Goal: Transaction & Acquisition: Obtain resource

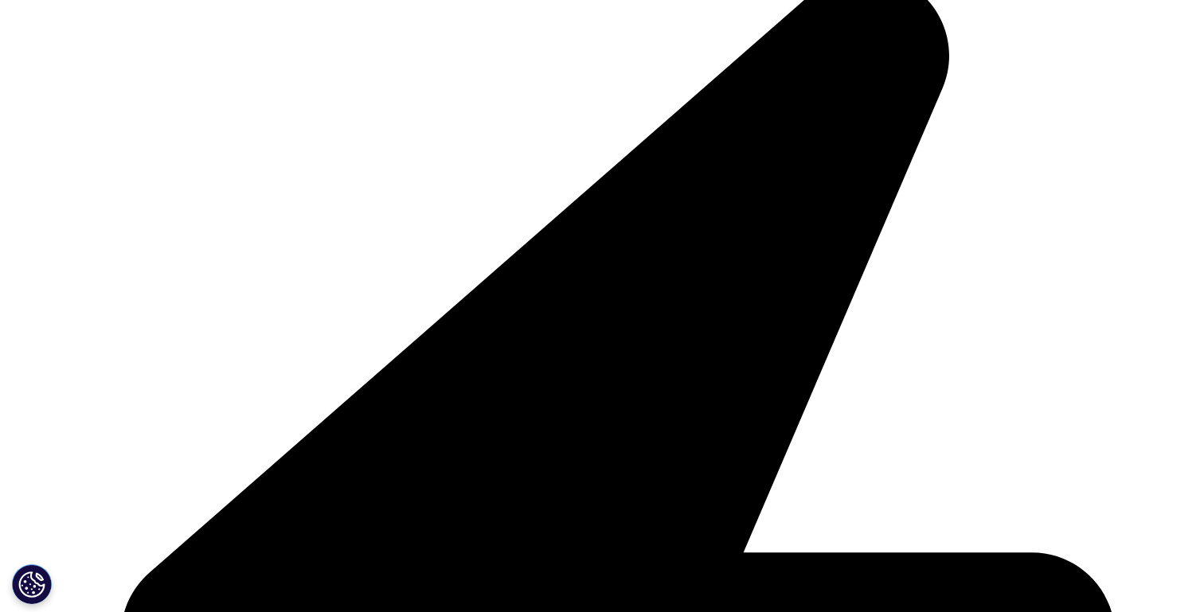
scroll to position [640, 940]
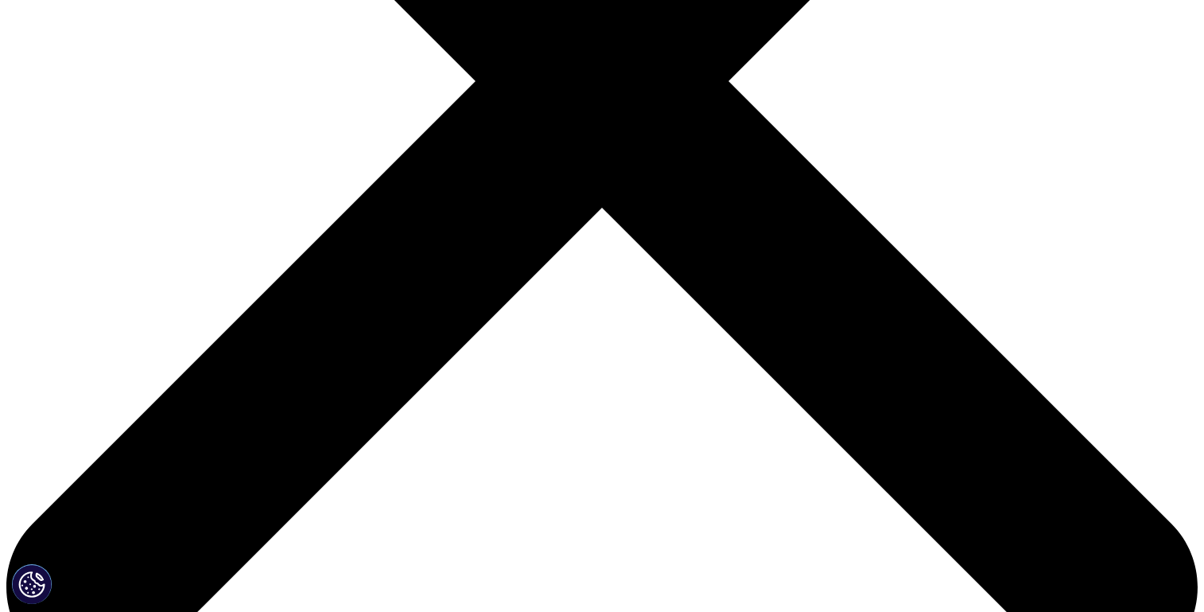
scroll to position [526, 0]
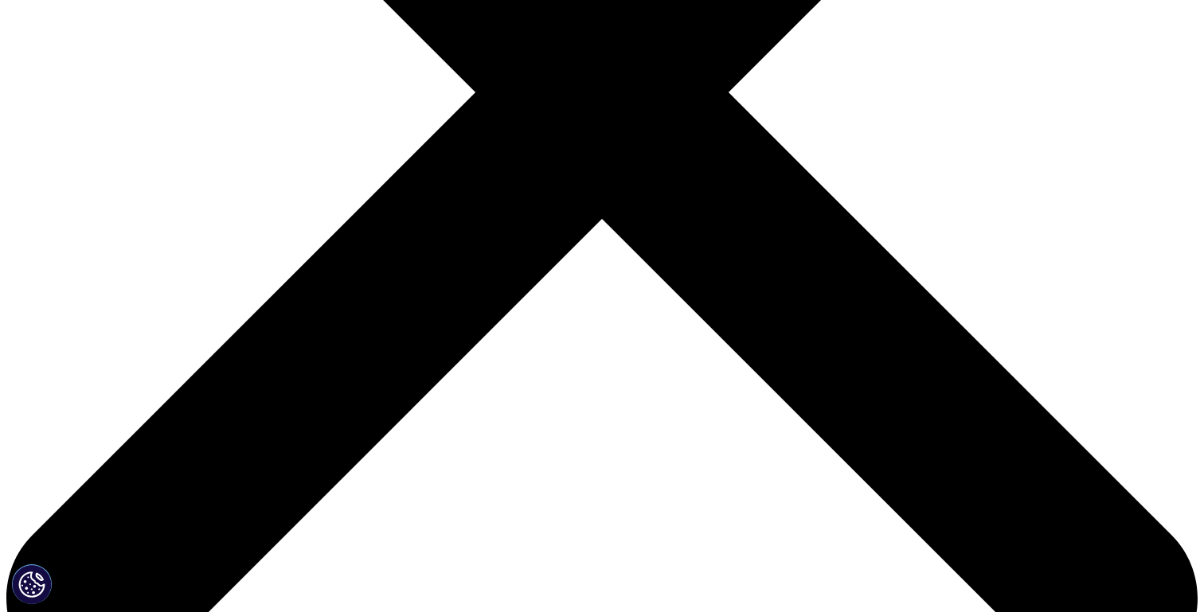
type input "Ben"
type input "Illigens"
type input "ben.illigens@data4life.care"
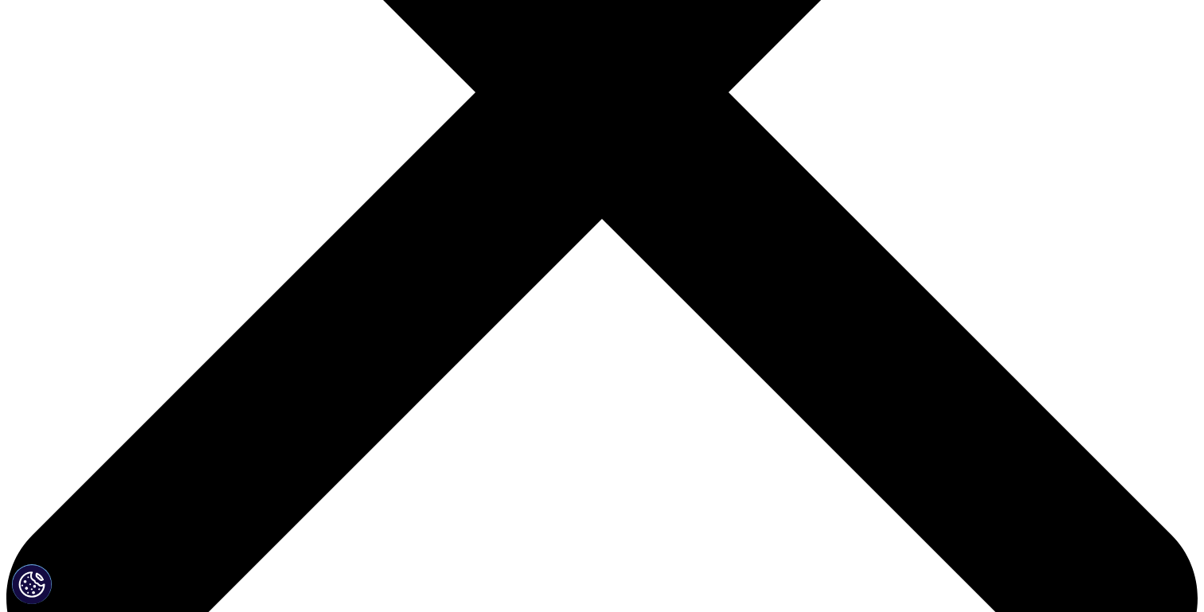
scroll to position [0, 0]
type input "CEO"
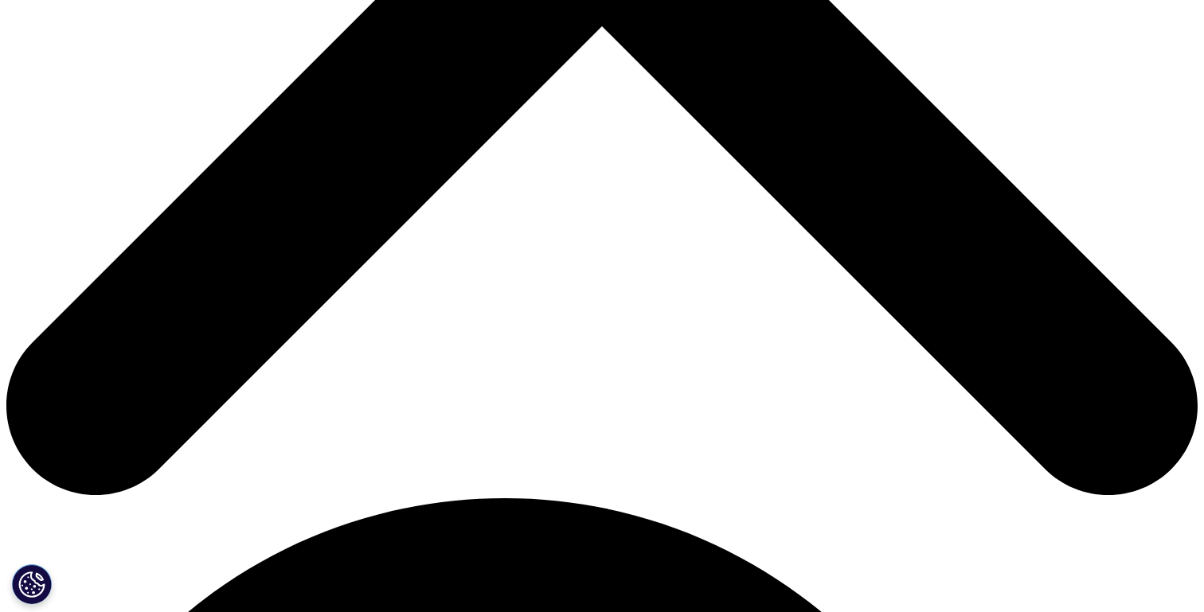
scroll to position [730, 0]
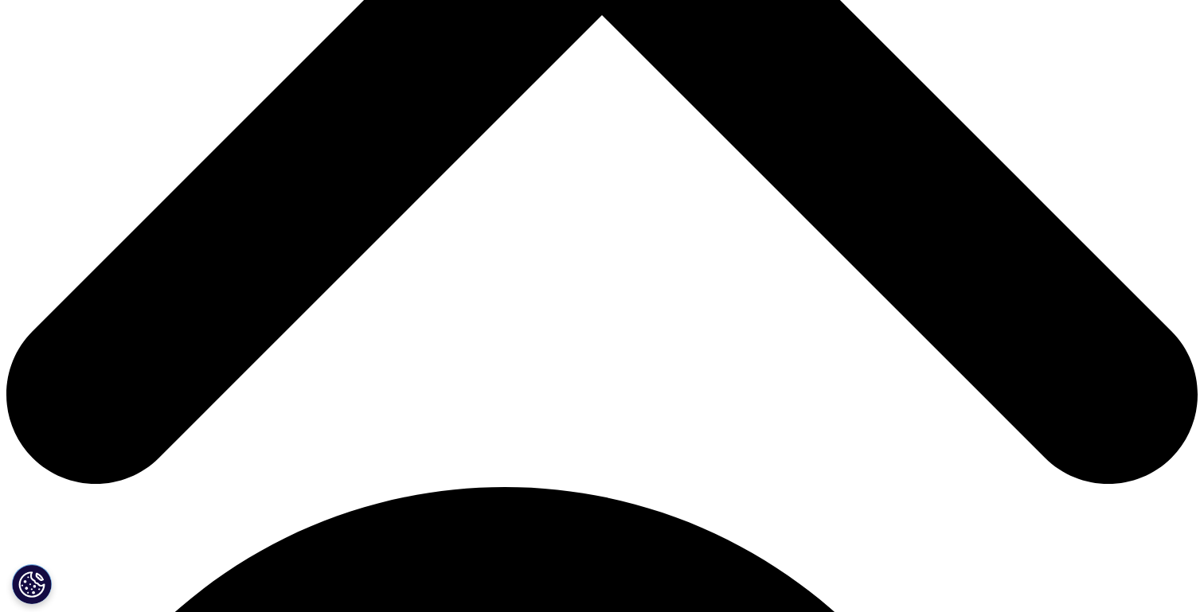
type input "Data4Life"
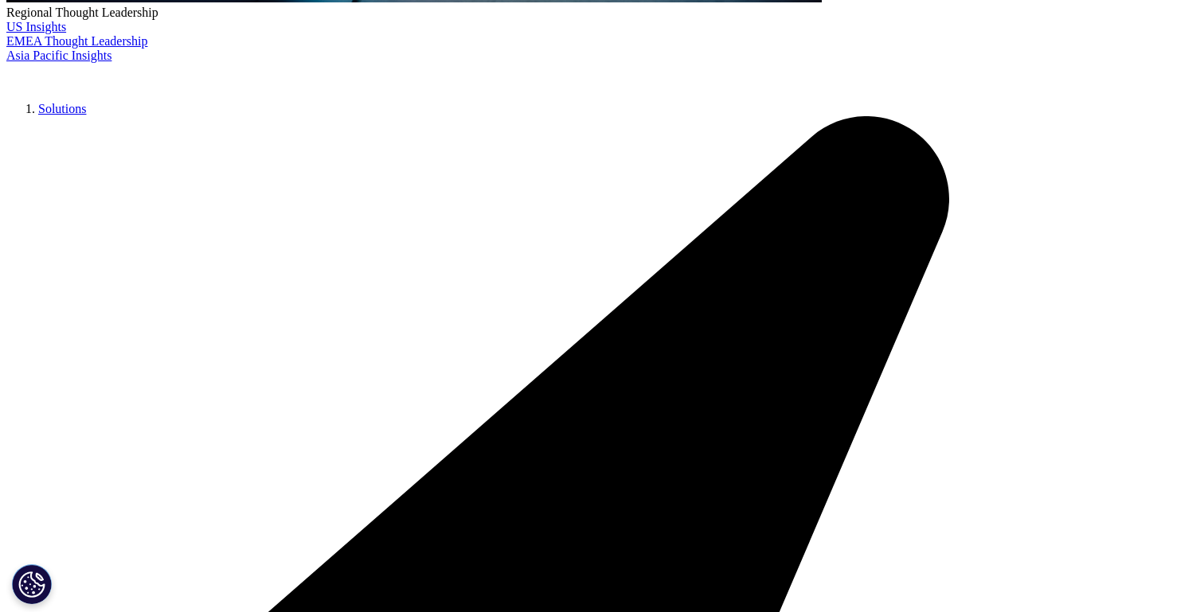
select select "[GEOGRAPHIC_DATA]"
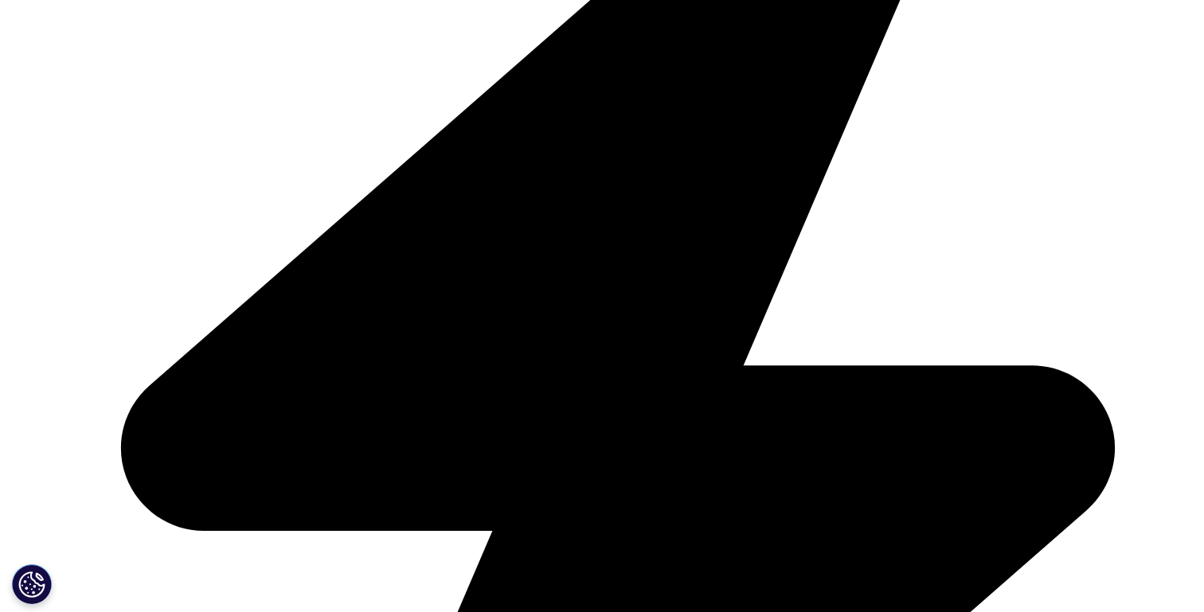
scroll to position [1065, 0]
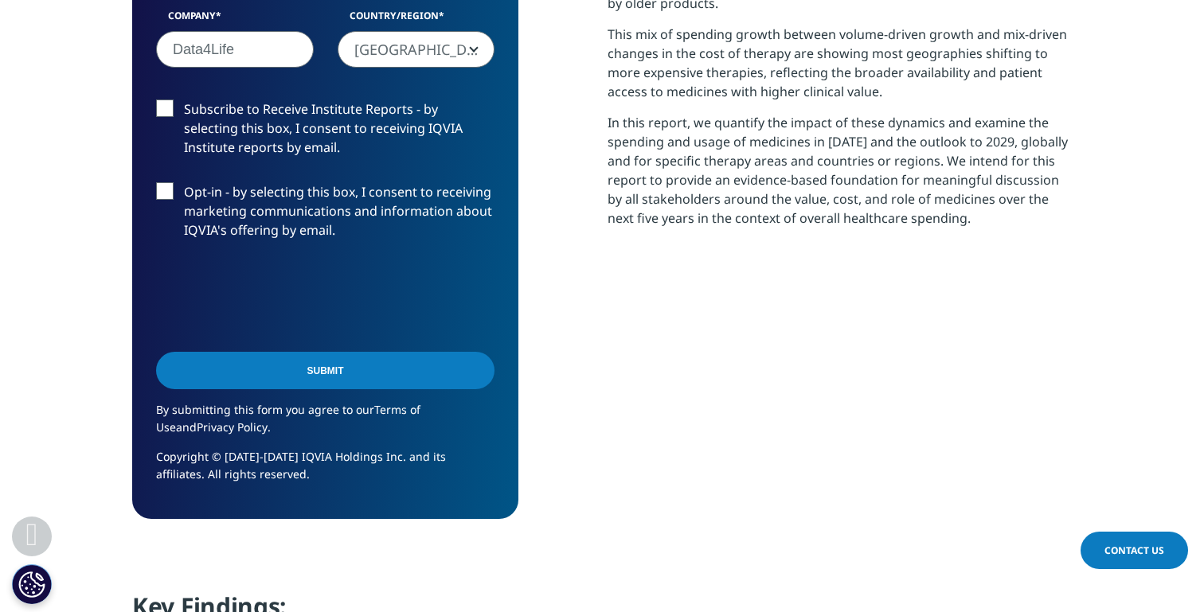
click at [337, 369] on input "Submit" at bounding box center [325, 370] width 338 height 37
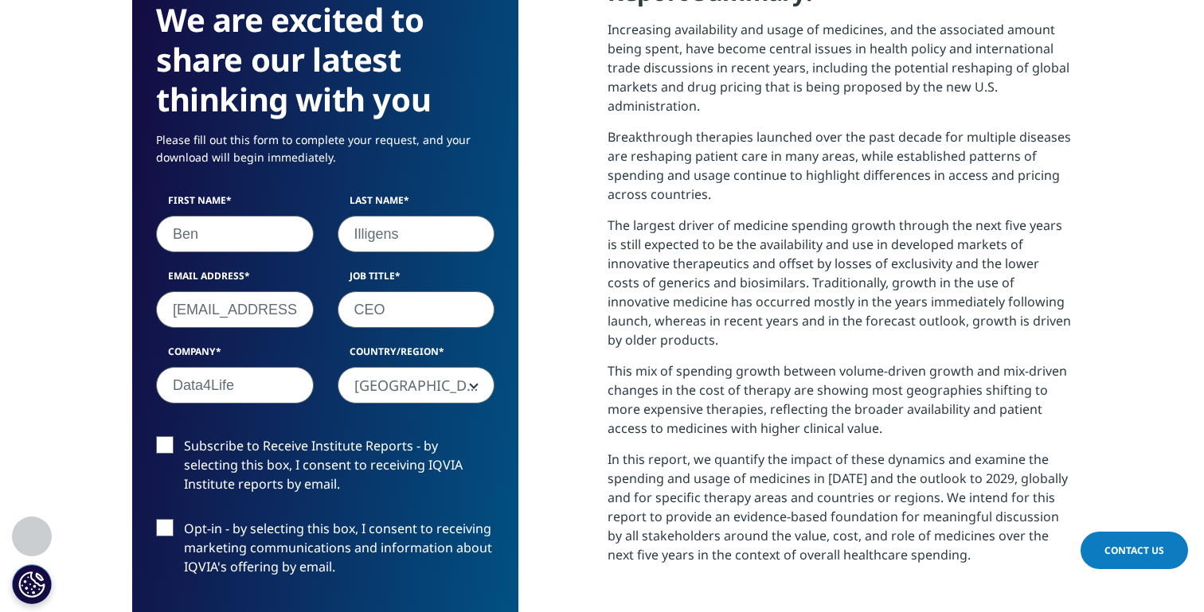
scroll to position [8, 8]
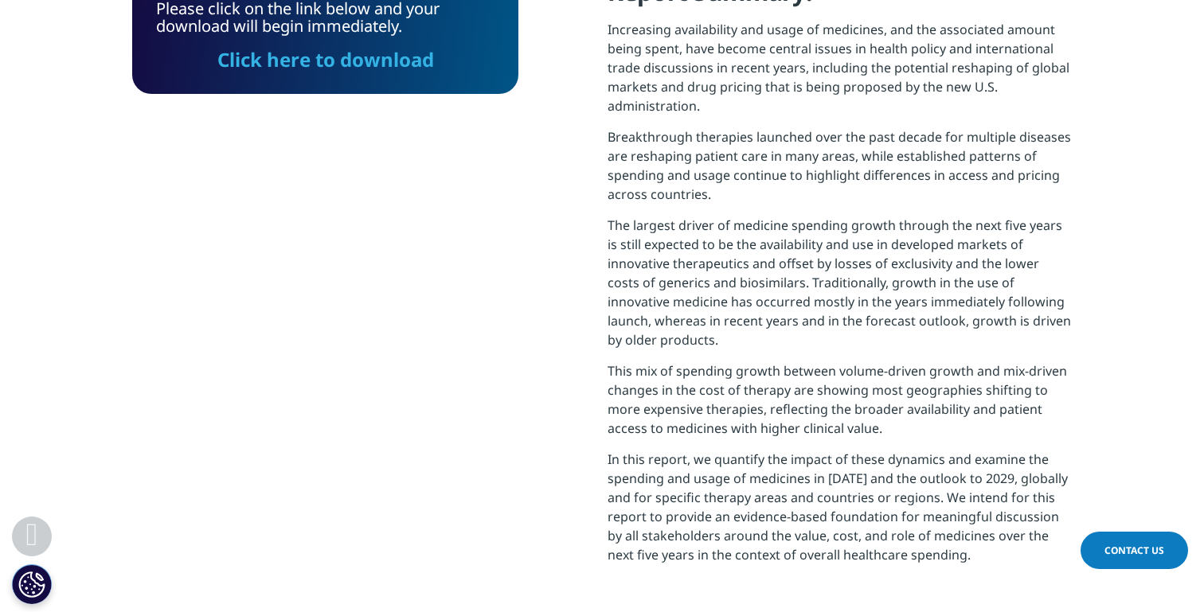
click at [355, 72] on link "Click here to download" at bounding box center [325, 59] width 217 height 26
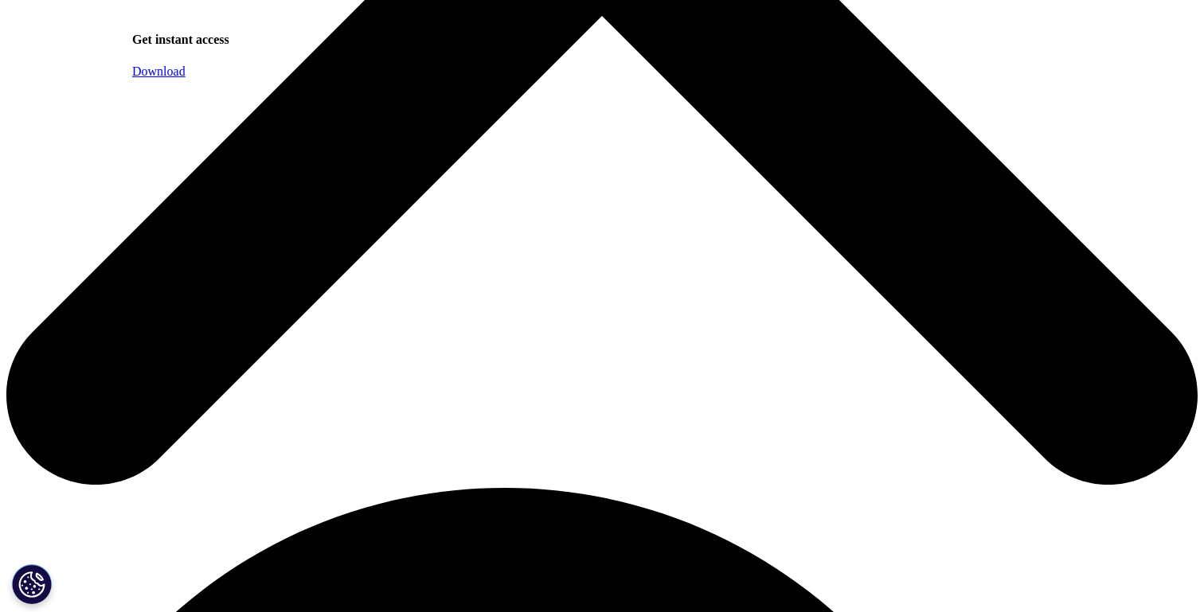
scroll to position [729, 0]
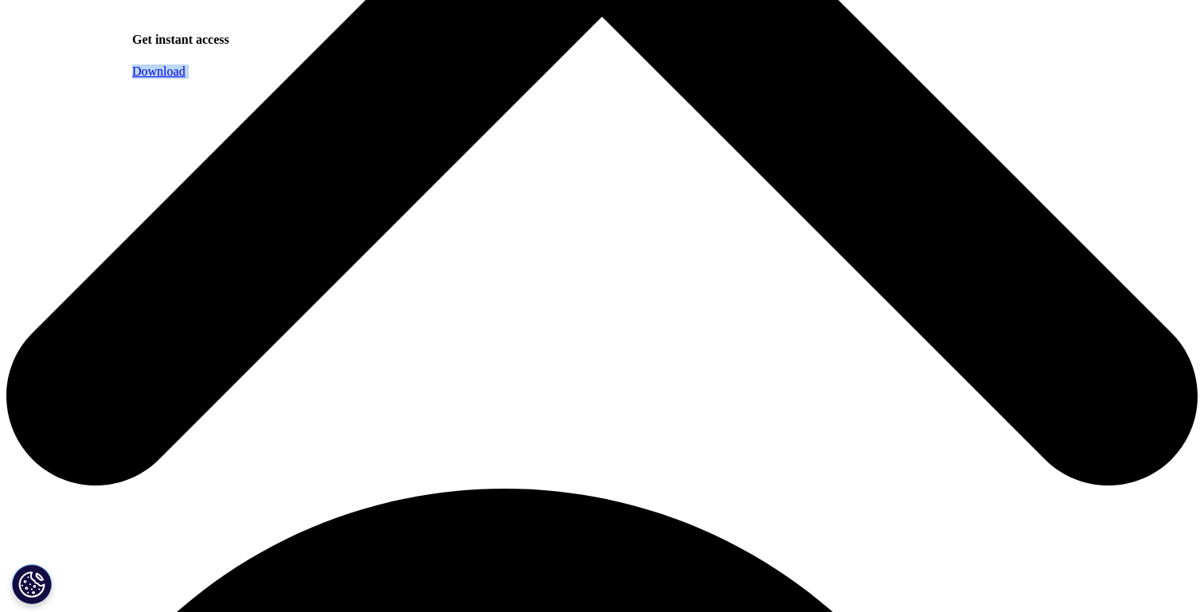
click at [186, 78] on span "Download" at bounding box center [158, 71] width 53 height 14
